Goal: Find contact information: Find contact information

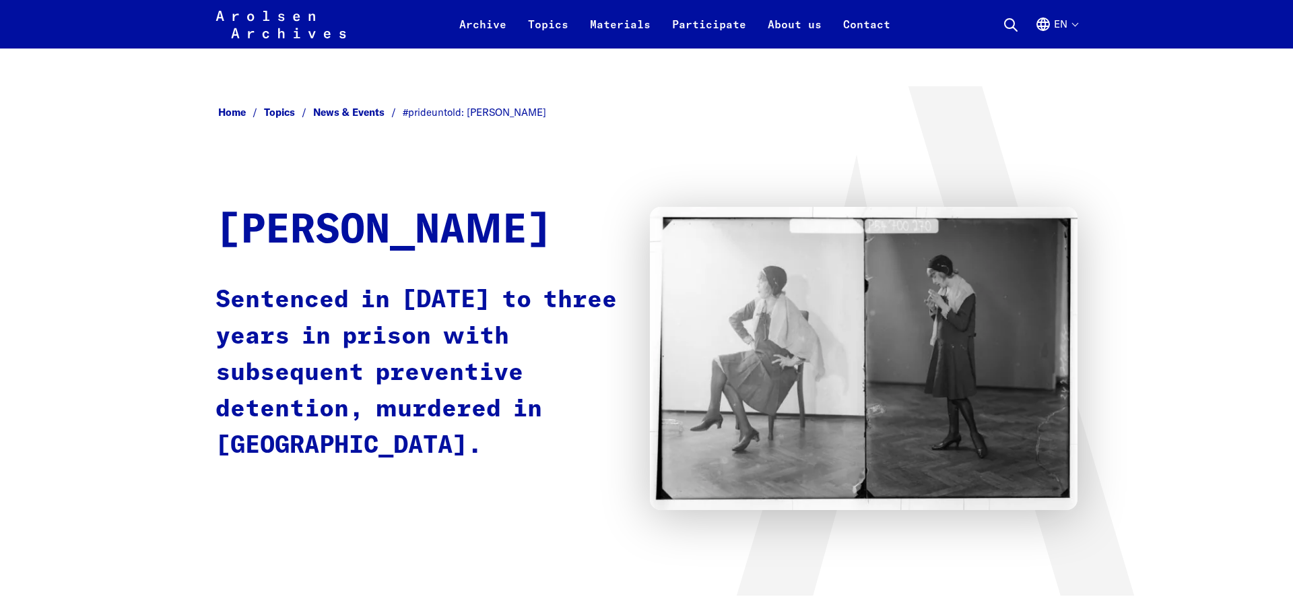
scroll to position [2655, 0]
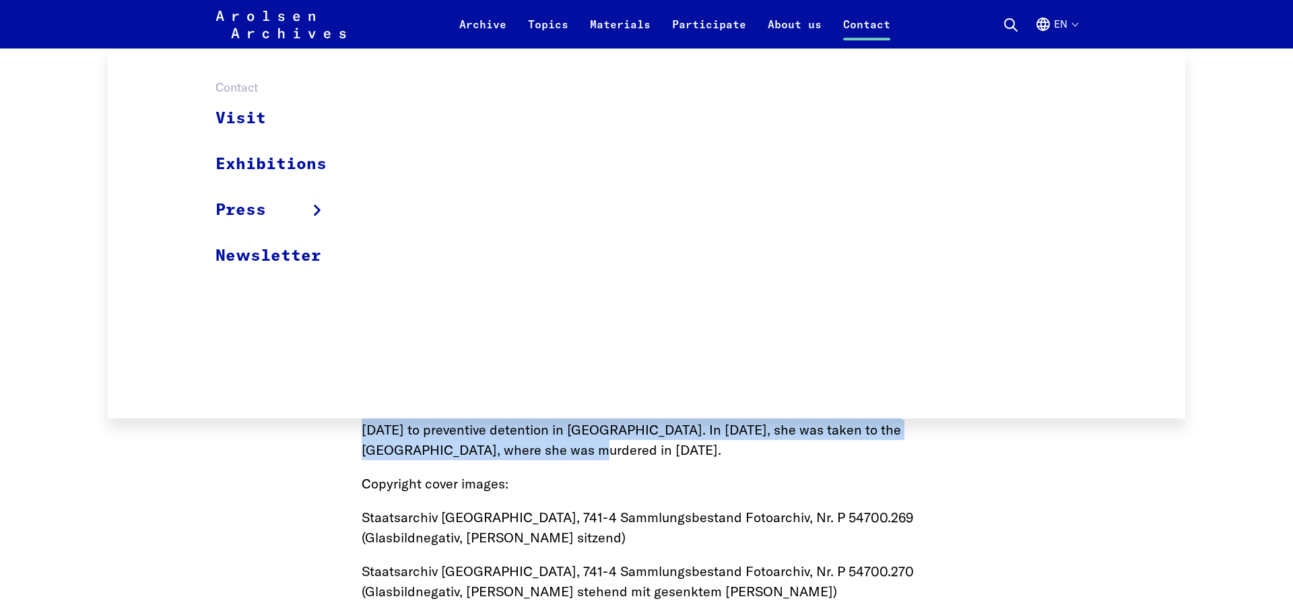
click at [865, 25] on link "Contact" at bounding box center [866, 32] width 69 height 32
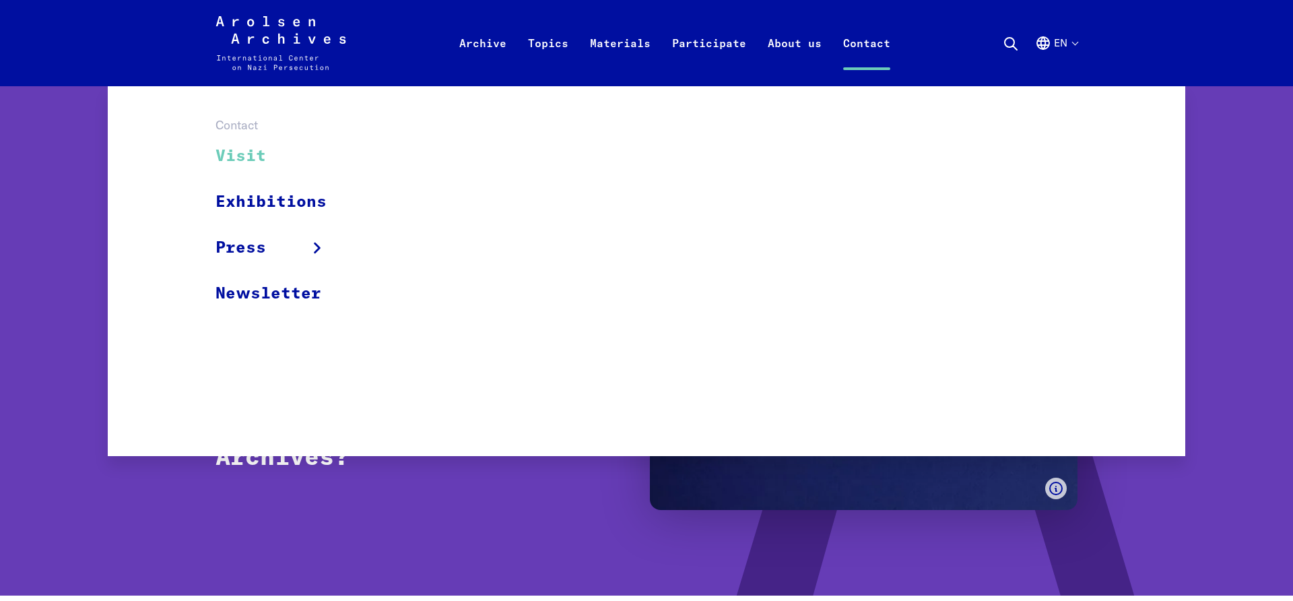
click at [240, 154] on link "Visit" at bounding box center [280, 156] width 129 height 45
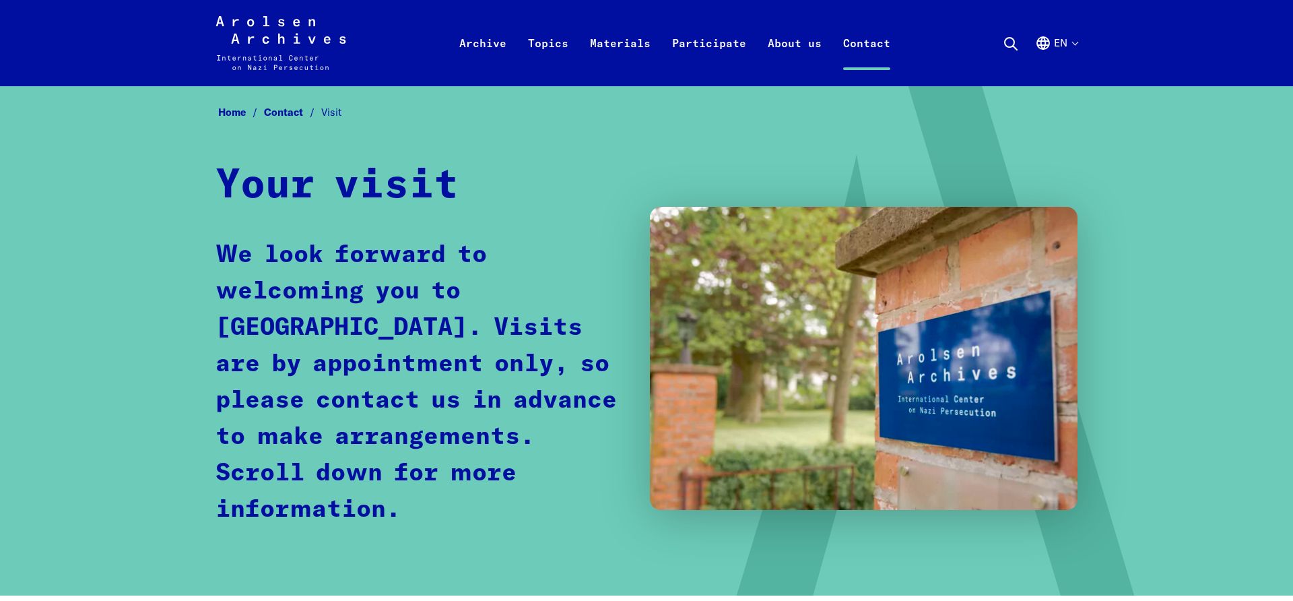
click at [1065, 48] on button "en" at bounding box center [1056, 59] width 42 height 48
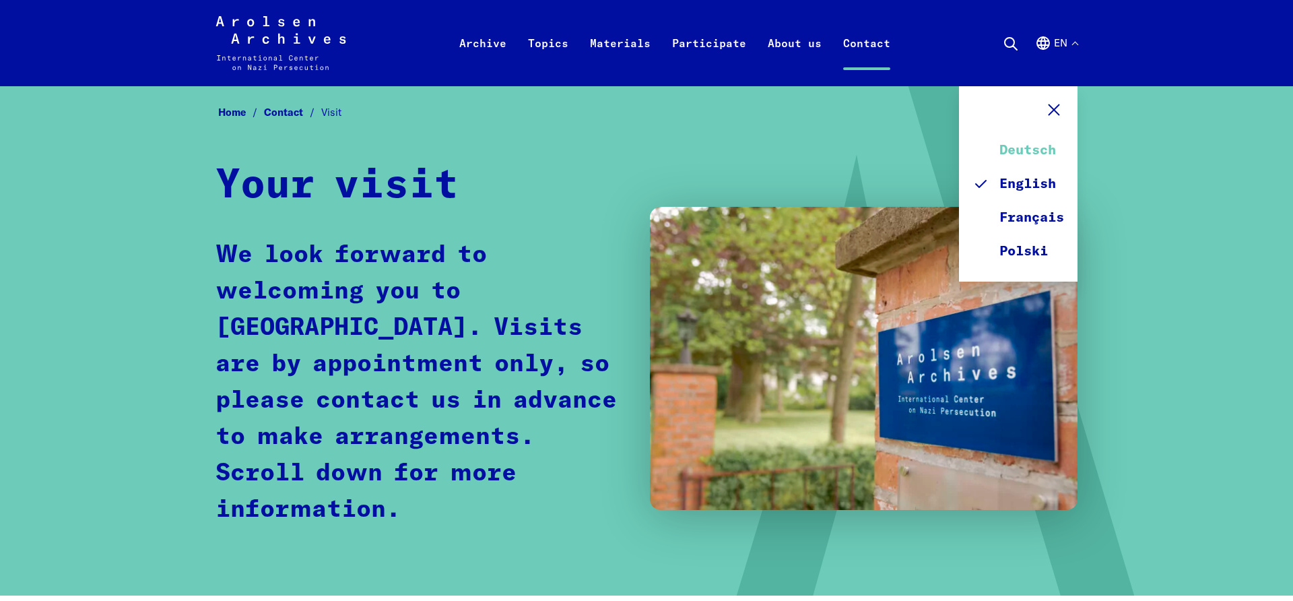
click at [1041, 142] on link "Deutsch" at bounding box center [1019, 150] width 92 height 34
